Goal: Task Accomplishment & Management: Use online tool/utility

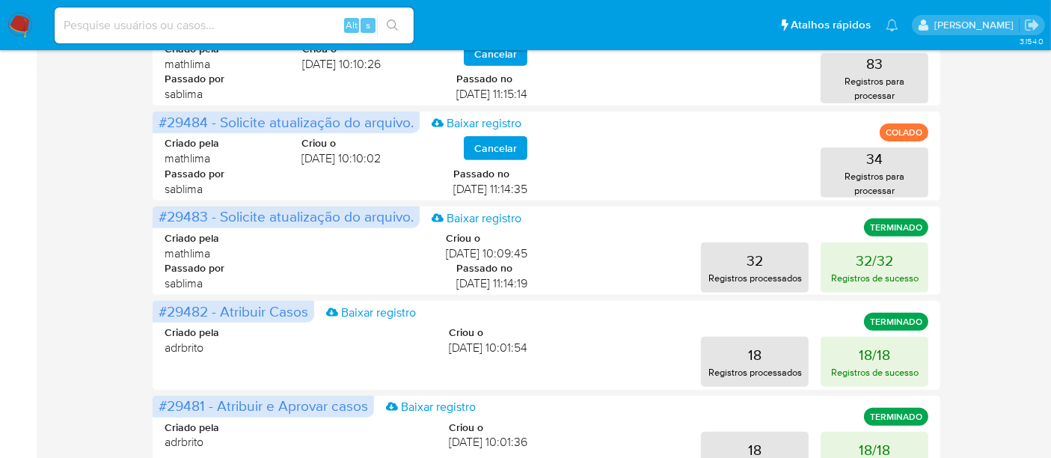
scroll to position [581, 0]
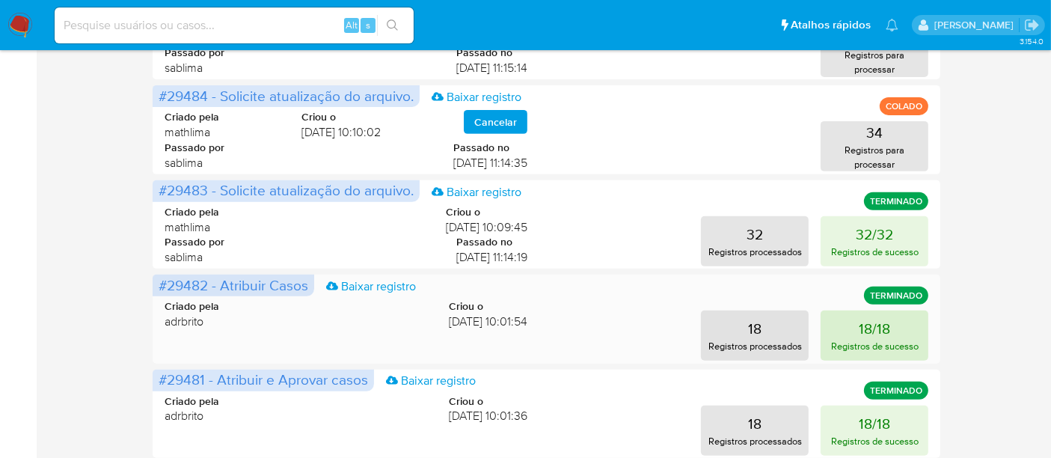
click at [891, 325] on button "18/18 Registros de sucesso" at bounding box center [874, 335] width 108 height 50
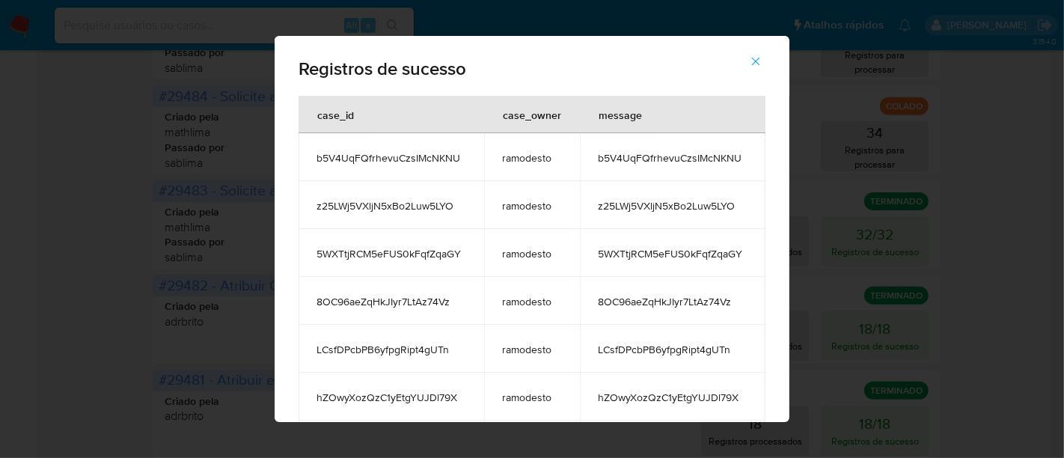
click at [757, 58] on icon "button" at bounding box center [755, 61] width 13 height 13
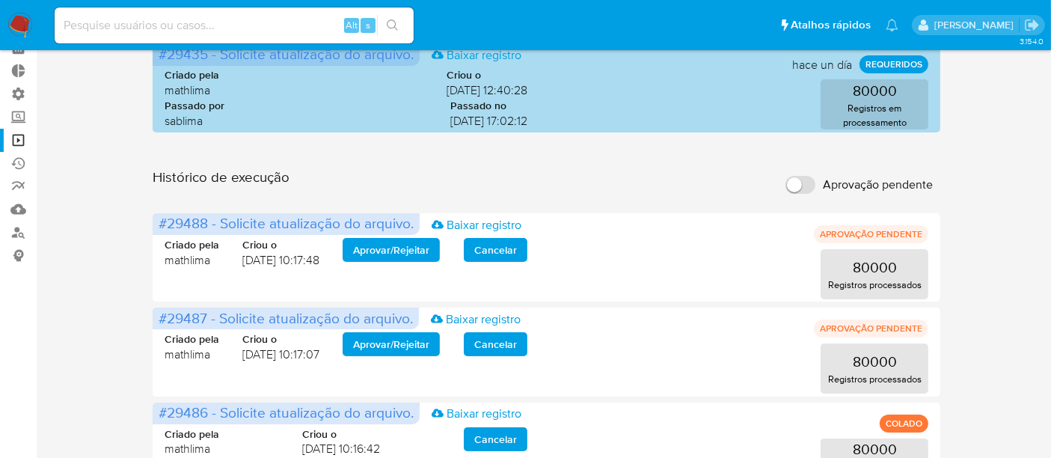
scroll to position [0, 0]
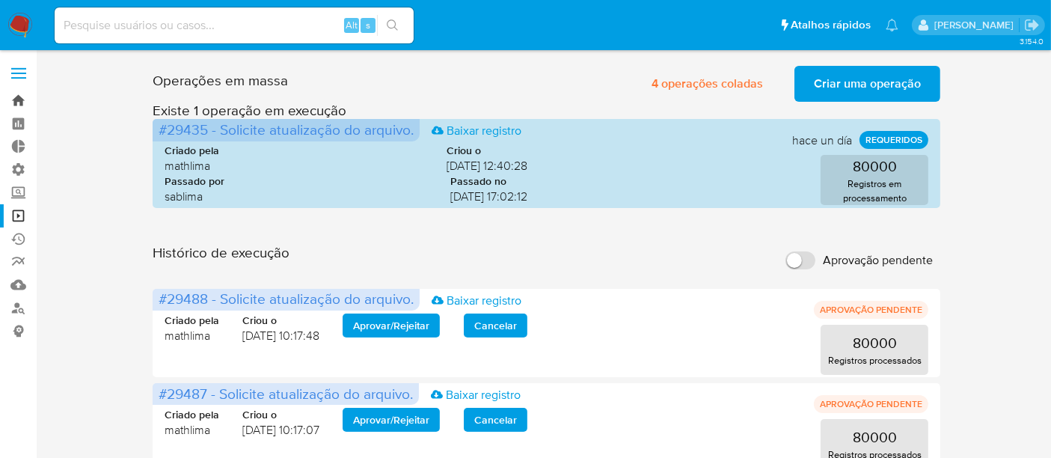
click at [22, 100] on link "Bandeja" at bounding box center [89, 100] width 178 height 23
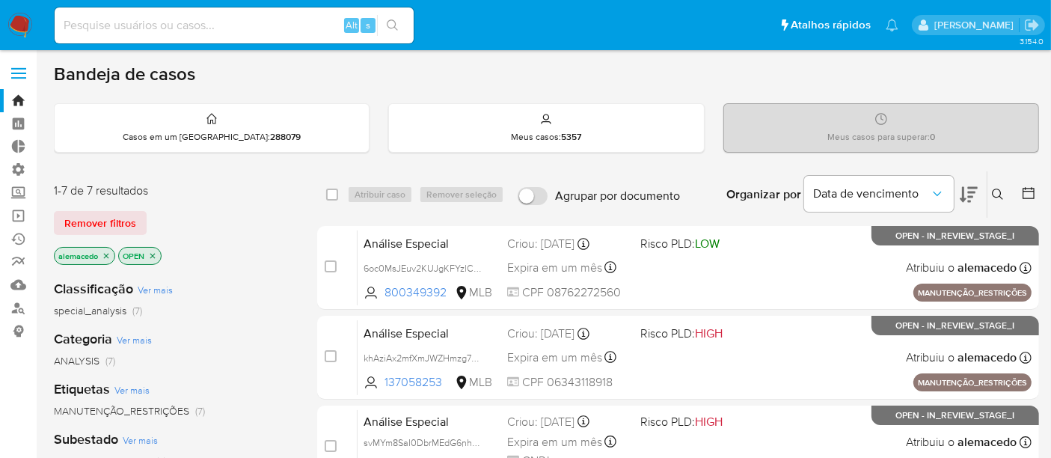
click at [1008, 191] on button at bounding box center [999, 194] width 25 height 18
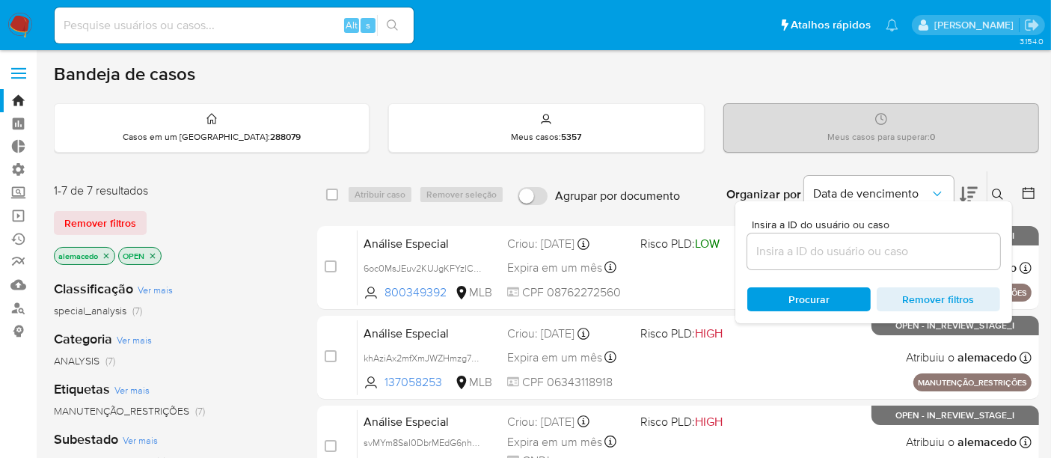
click at [800, 245] on input at bounding box center [873, 251] width 253 height 19
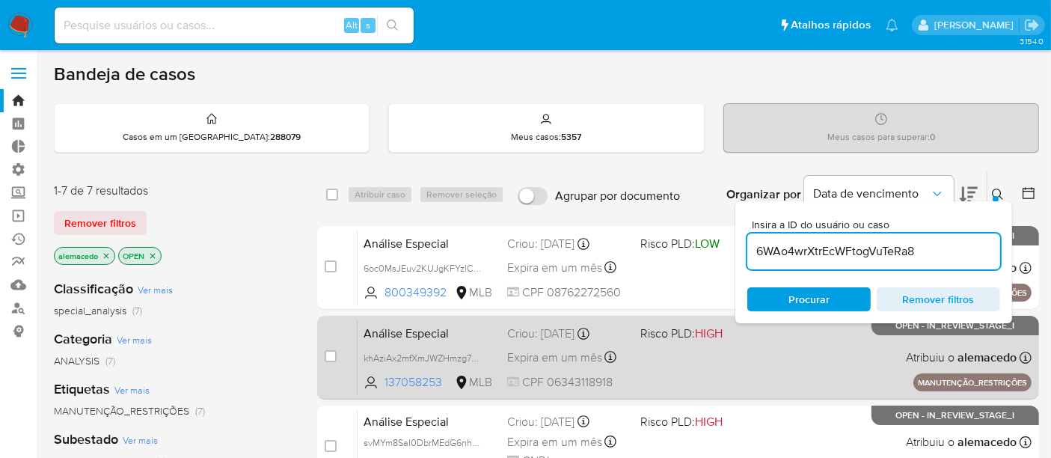
type input "6WAo4wrXtrEcWFtogVuTeRa8"
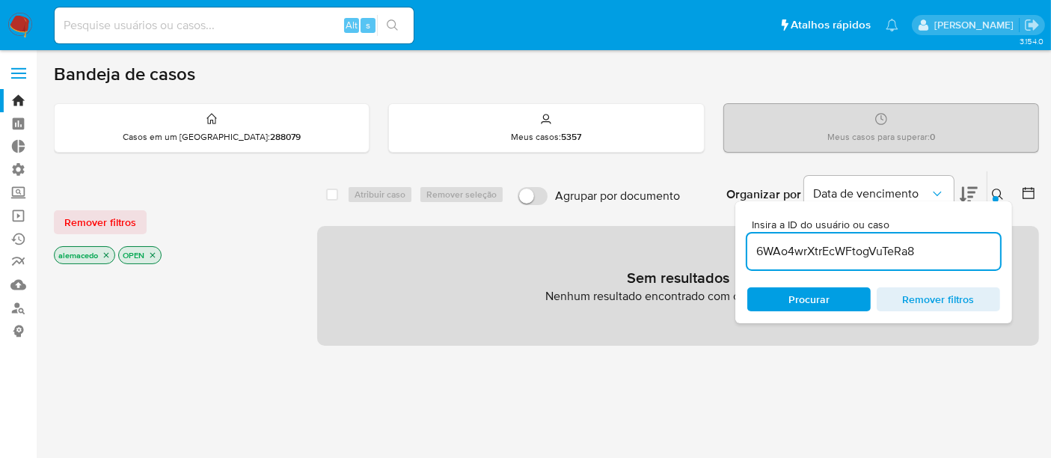
click at [808, 295] on span "Procurar" at bounding box center [808, 299] width 41 height 24
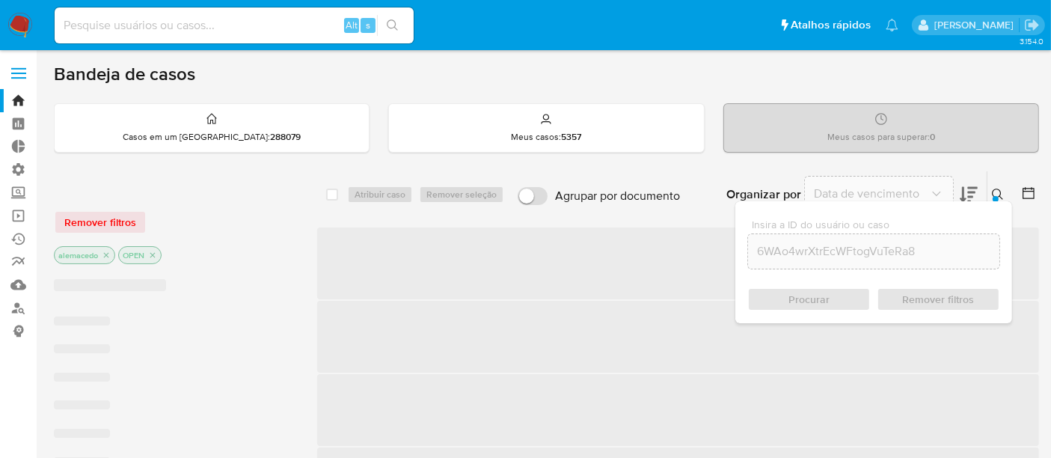
click at [123, 215] on div "Remover filtros" at bounding box center [173, 222] width 239 height 24
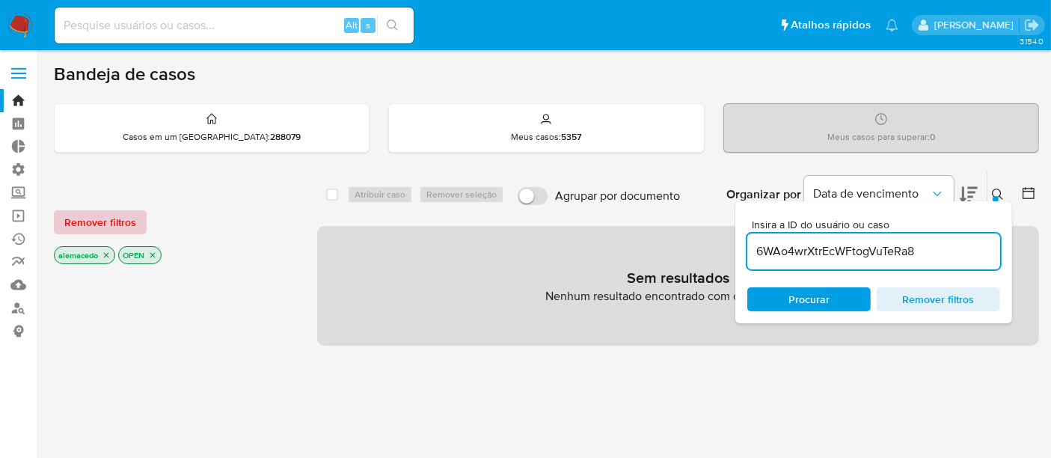
click at [111, 224] on span "Remover filtros" at bounding box center [100, 222] width 72 height 21
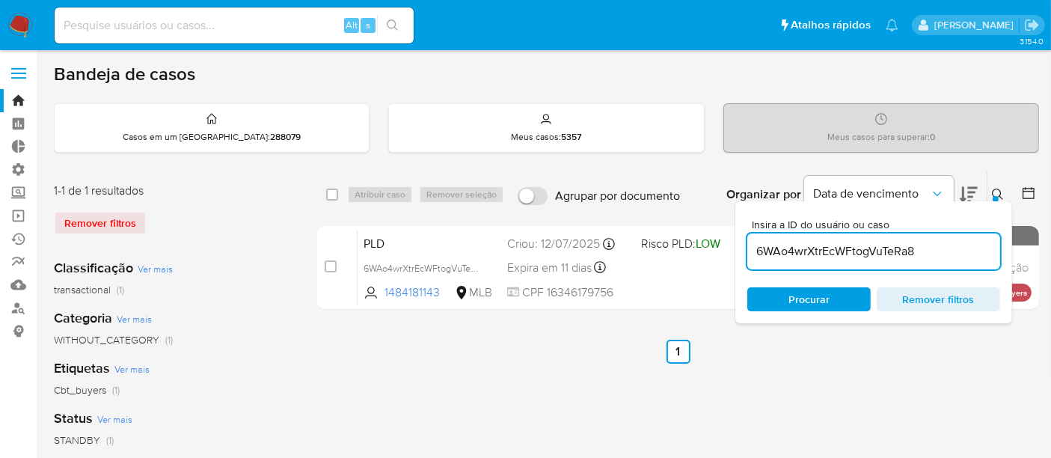
click at [998, 192] on icon at bounding box center [998, 194] width 12 height 12
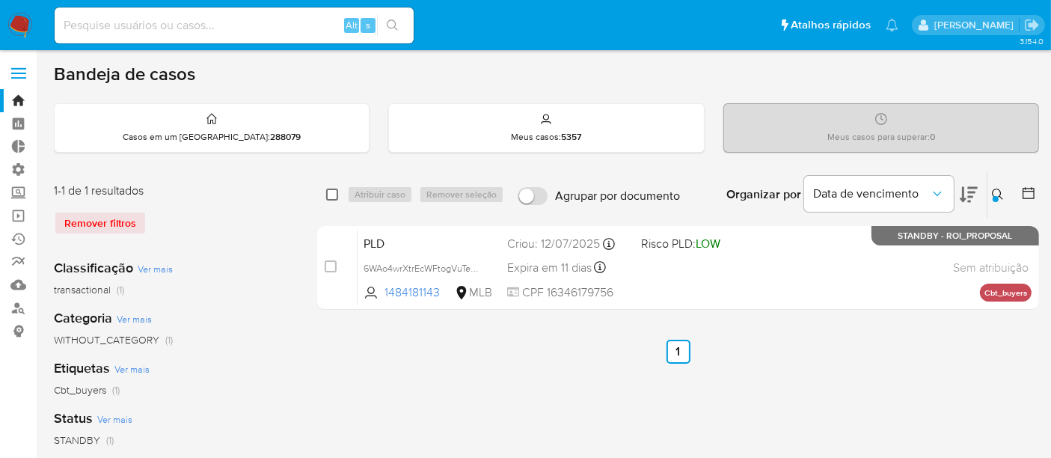
click at [333, 191] on input "checkbox" at bounding box center [332, 194] width 12 height 12
checkbox input "true"
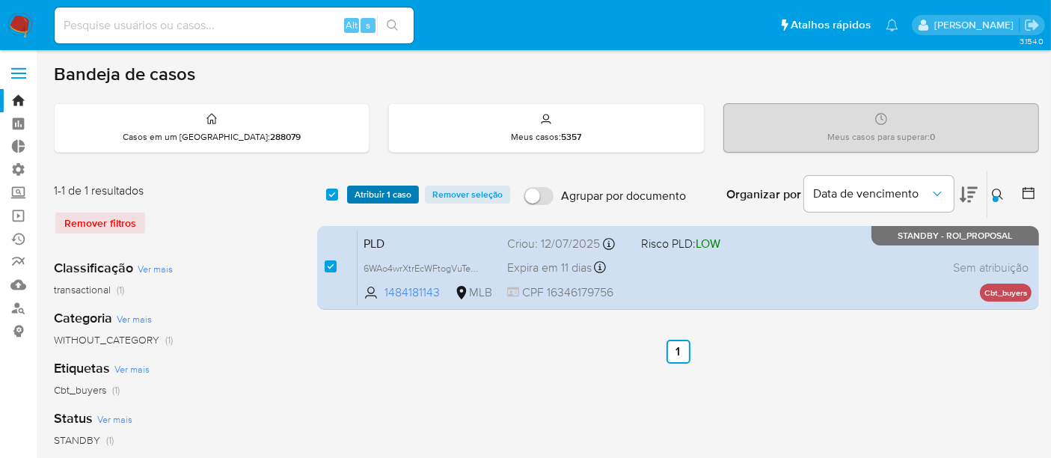
click at [383, 193] on span "Atribuir 1 caso" at bounding box center [383, 194] width 57 height 15
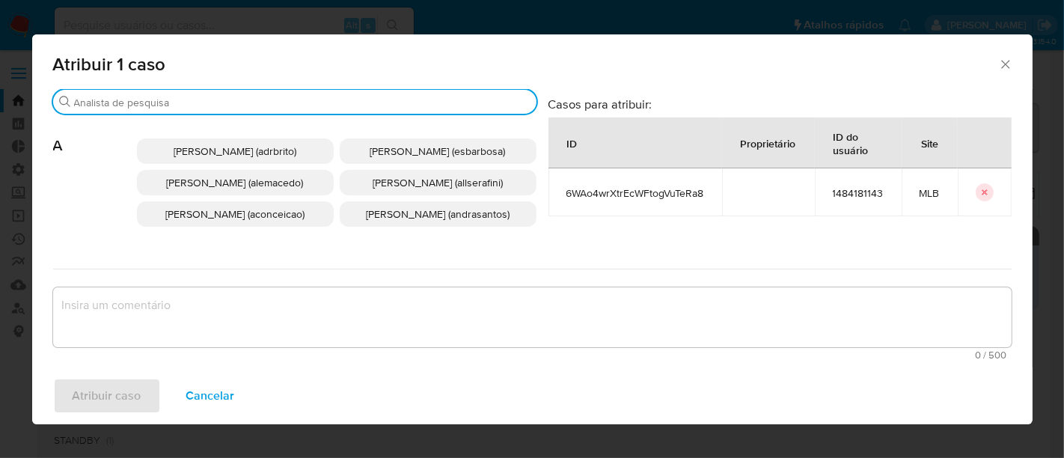
click at [167, 104] on input "Procurar" at bounding box center [302, 102] width 456 height 13
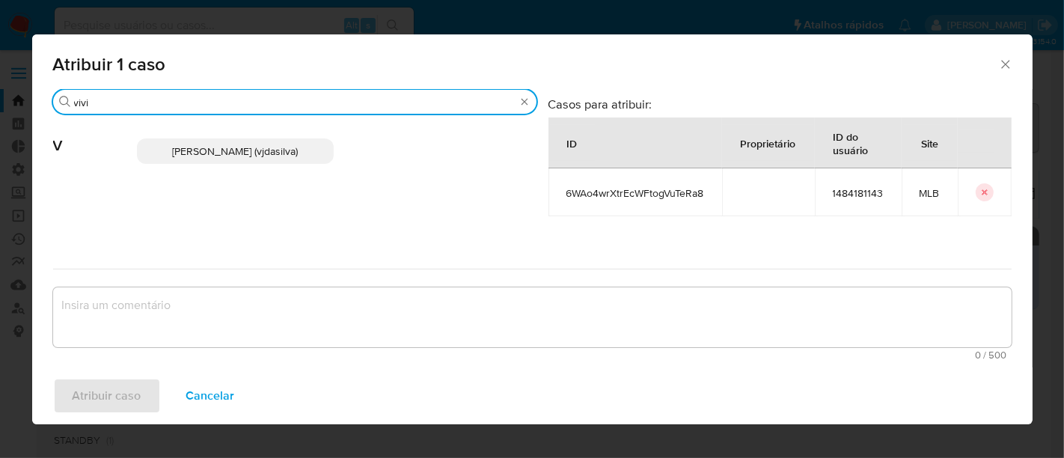
type input "vivi"
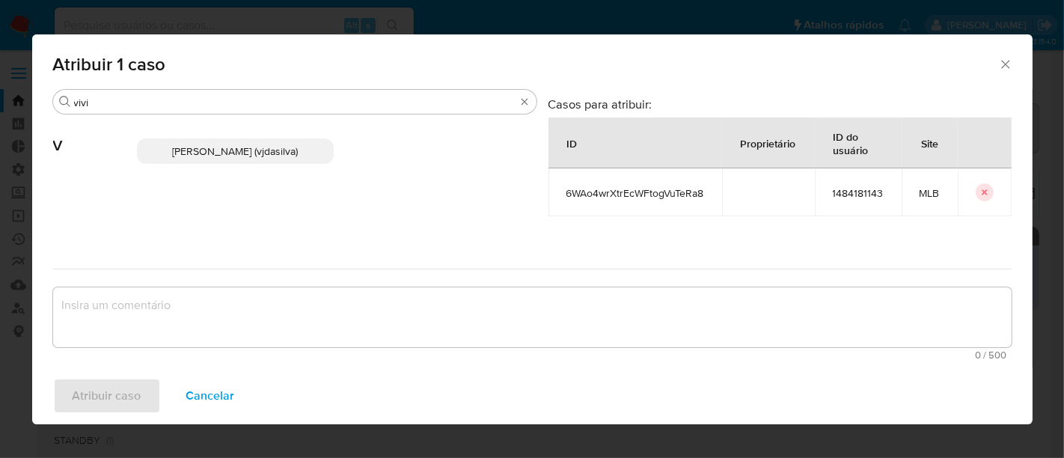
click at [274, 150] on span "Viviane Jesus Da Silva (vjdasilva)" at bounding box center [235, 151] width 126 height 15
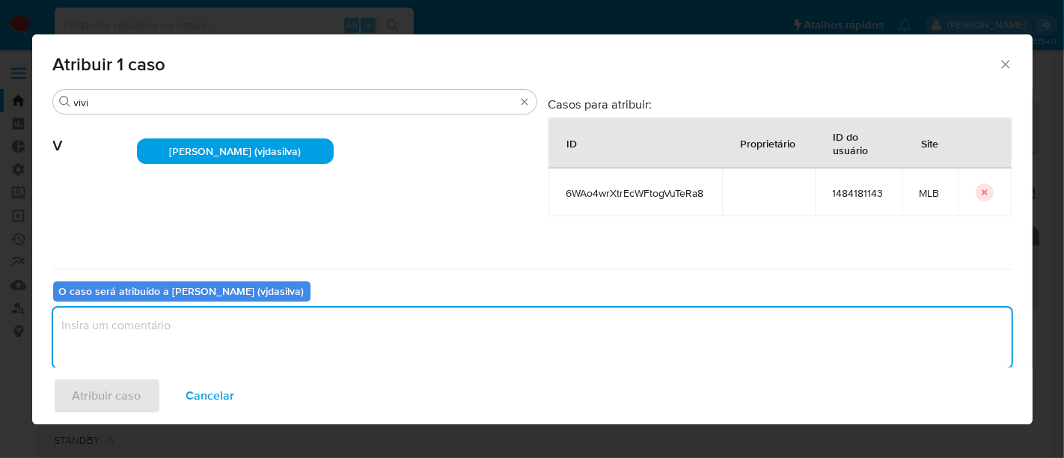
click at [108, 325] on textarea "assign-modal" at bounding box center [532, 337] width 958 height 60
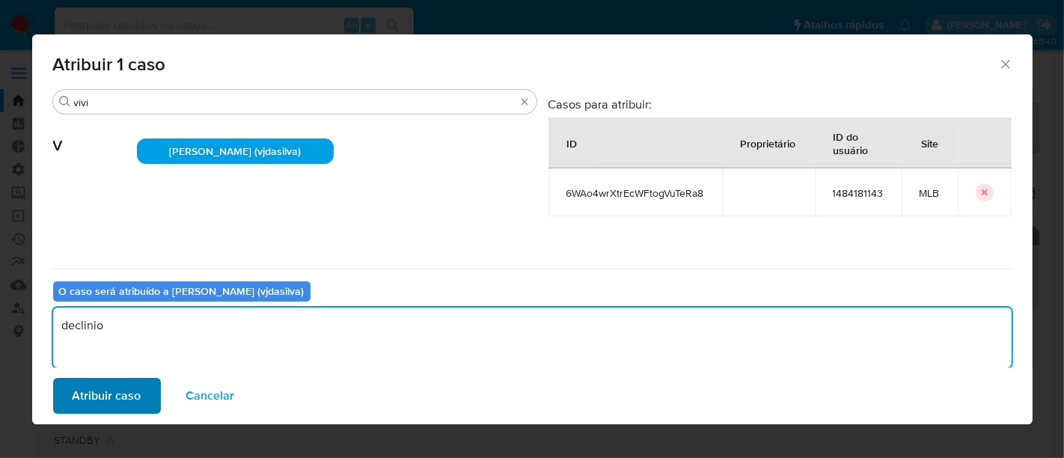
type textarea "declinio"
click at [147, 388] on button "Atribuir caso" at bounding box center [107, 396] width 108 height 36
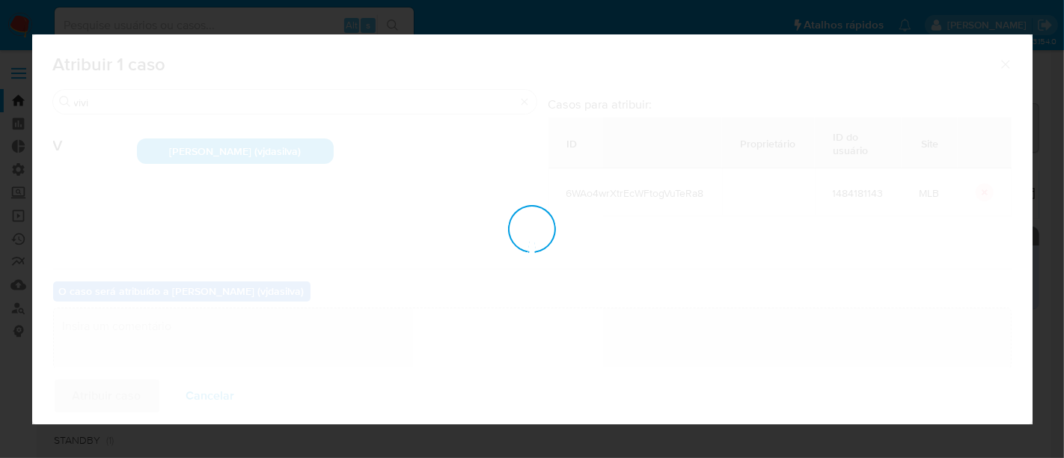
checkbox input "false"
